Goal: Task Accomplishment & Management: Complete application form

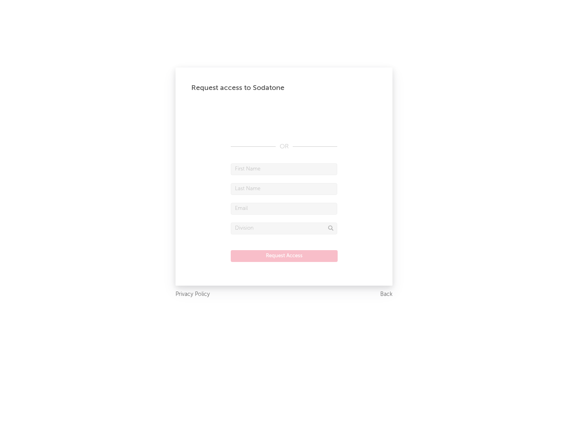
click at [284, 169] on input "text" at bounding box center [284, 169] width 106 height 12
type input "[PERSON_NAME]"
click at [284, 188] on input "text" at bounding box center [284, 189] width 106 height 12
type input "[PERSON_NAME]"
click at [284, 208] on input "text" at bounding box center [284, 209] width 106 height 12
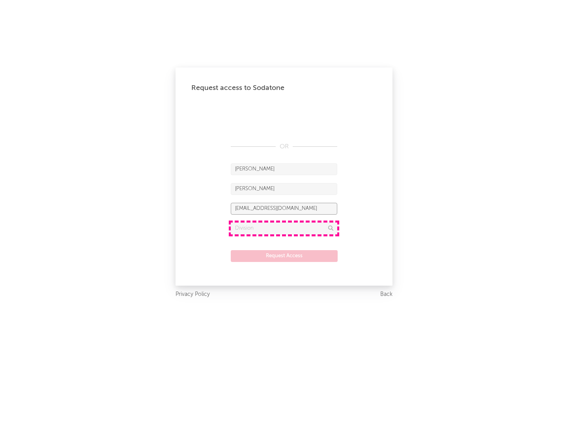
type input "[EMAIL_ADDRESS][DOMAIN_NAME]"
click at [284, 228] on input "text" at bounding box center [284, 228] width 106 height 12
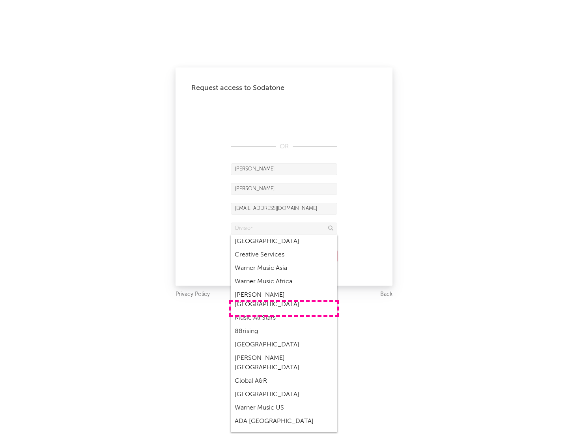
click at [284, 311] on div "Music All Stars" at bounding box center [284, 317] width 106 height 13
type input "Music All Stars"
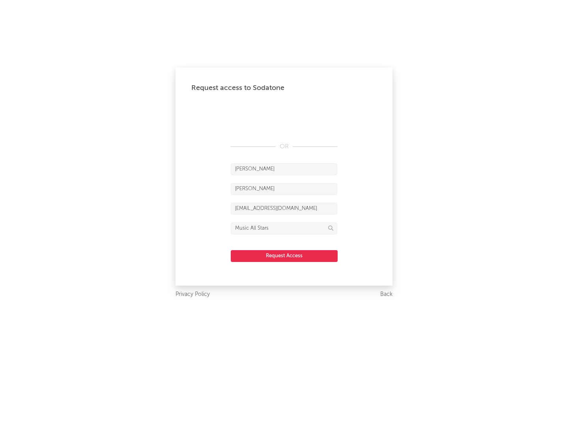
click at [284, 255] on button "Request Access" at bounding box center [284, 256] width 107 height 12
